Goal: Task Accomplishment & Management: Manage account settings

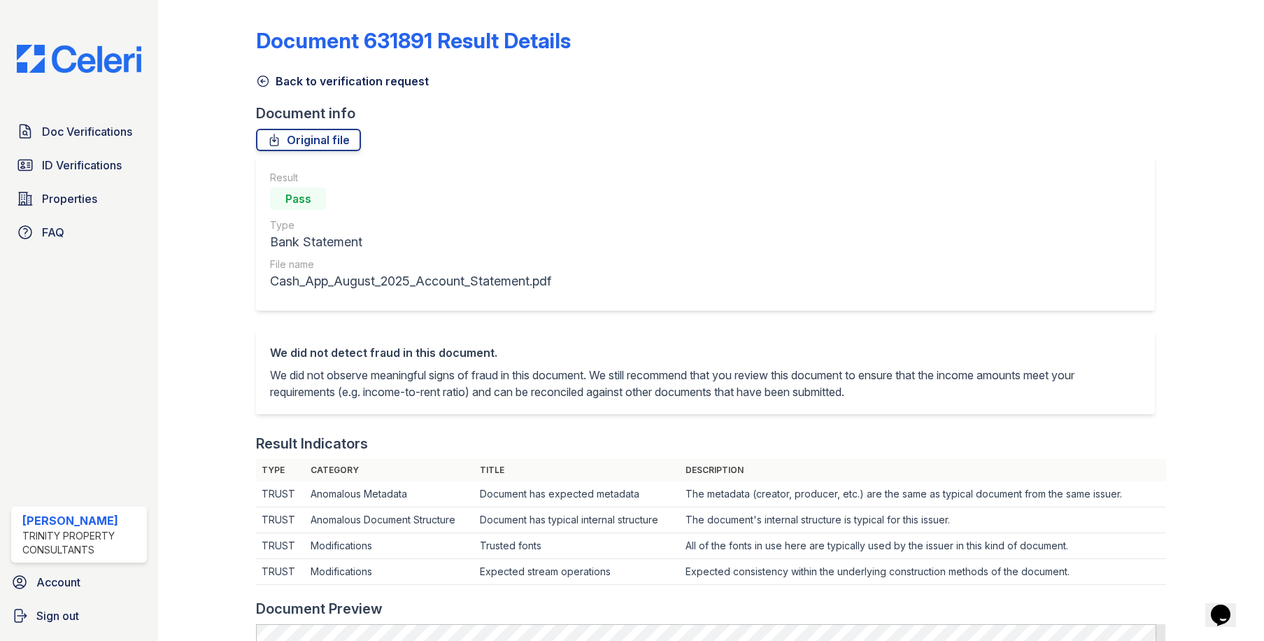
scroll to position [672, 0]
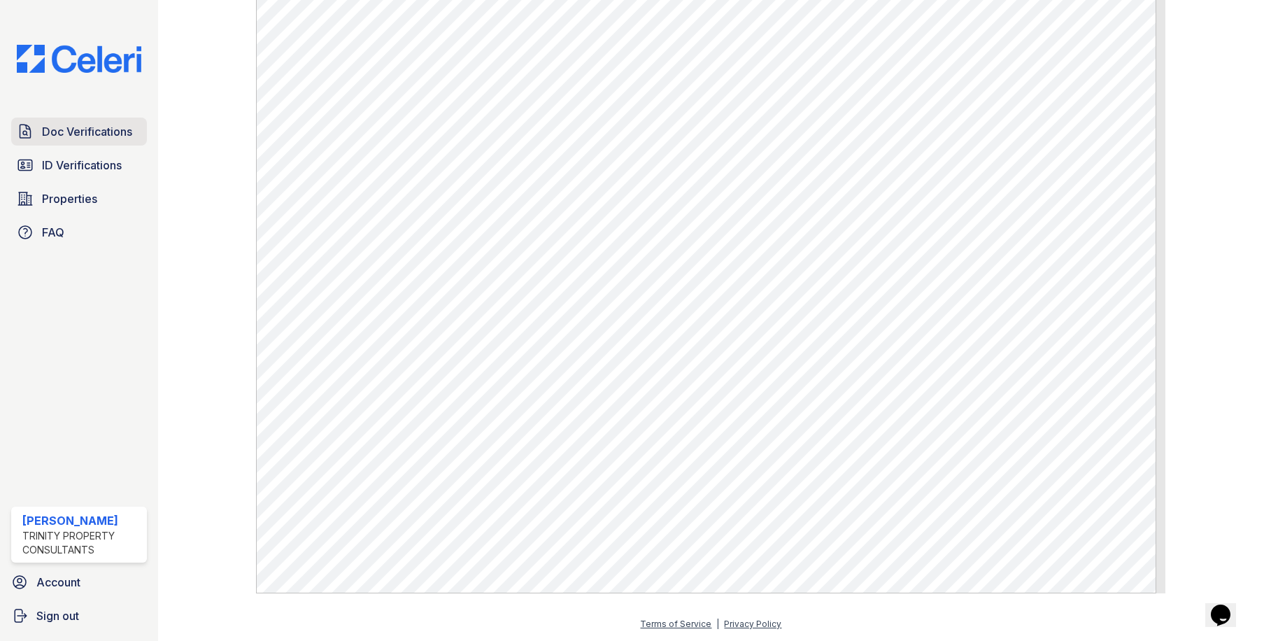
click at [64, 135] on span "Doc Verifications" at bounding box center [87, 131] width 90 height 17
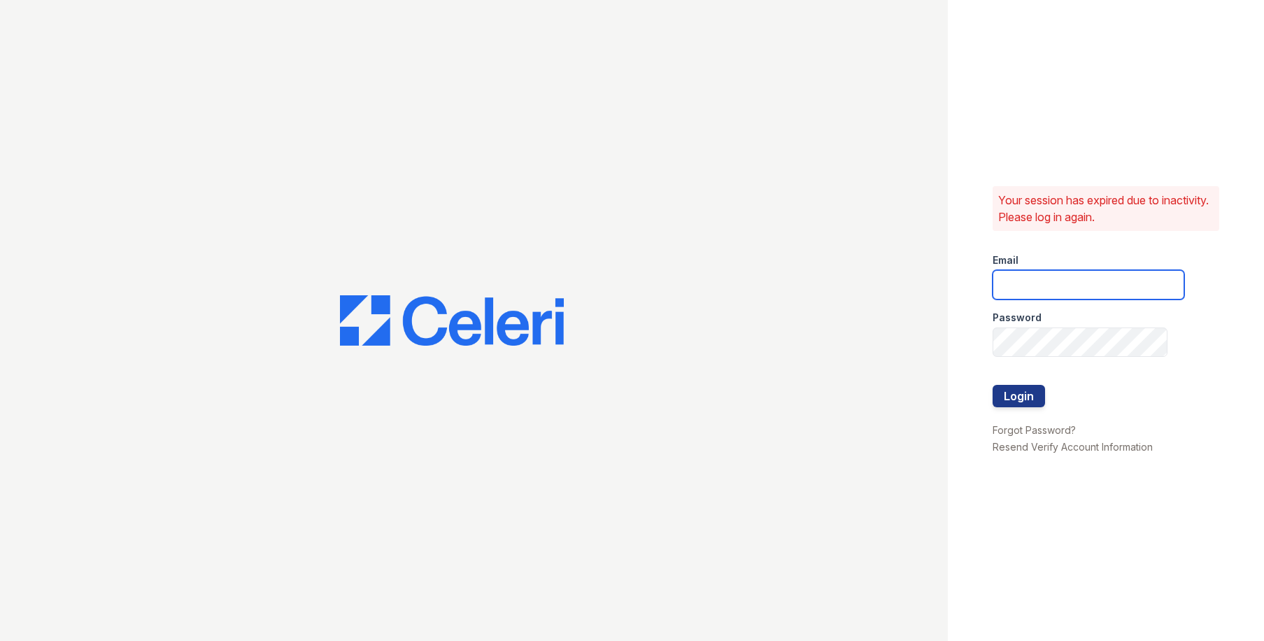
click at [1032, 277] on input "email" at bounding box center [1089, 284] width 192 height 29
type input "owilliams@trinity-pm.com"
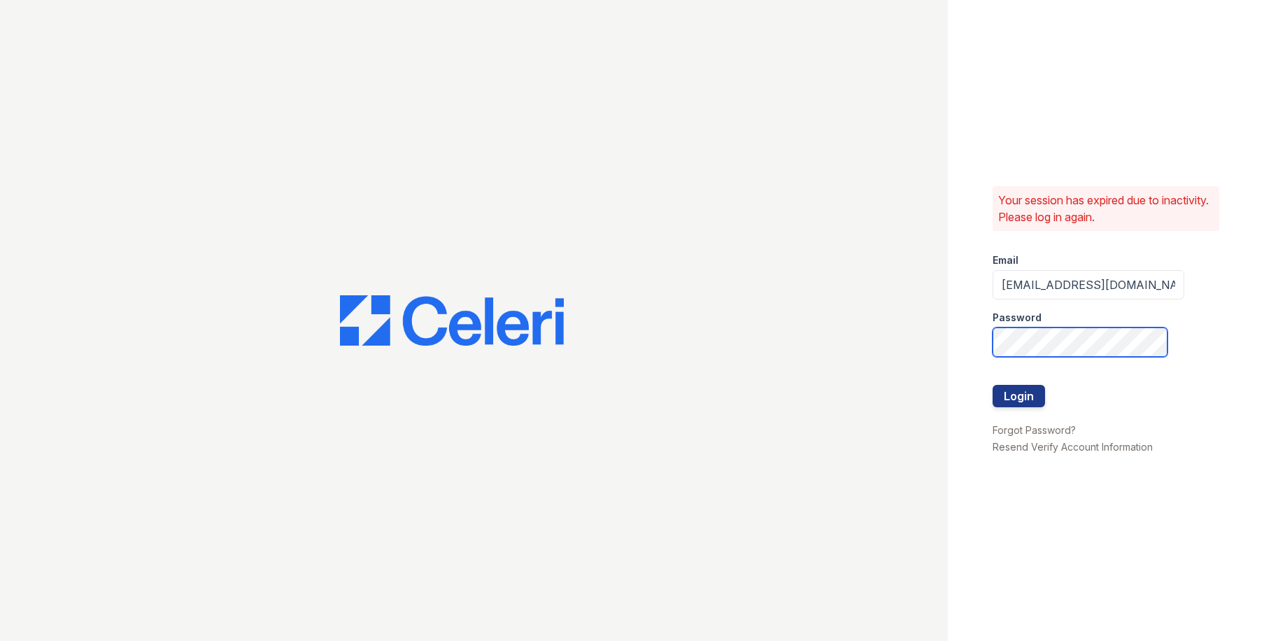
click at [993, 385] on button "Login" at bounding box center [1019, 396] width 52 height 22
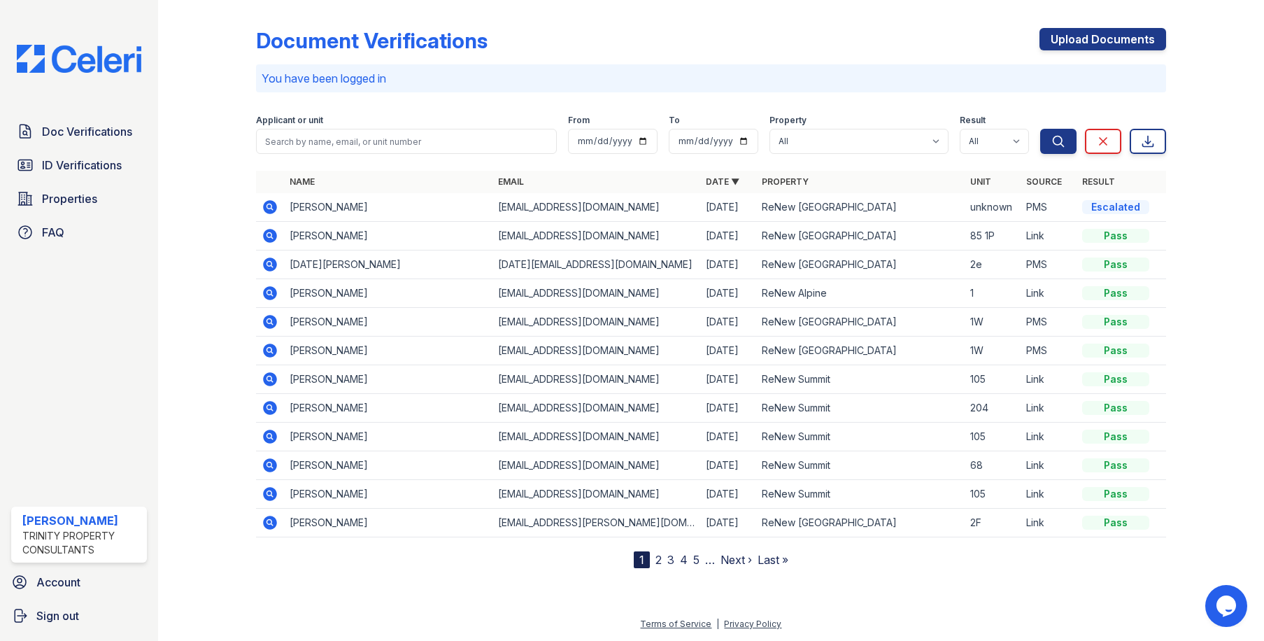
click at [194, 313] on div at bounding box center [218, 287] width 76 height 562
